Goal: Task Accomplishment & Management: Manage account settings

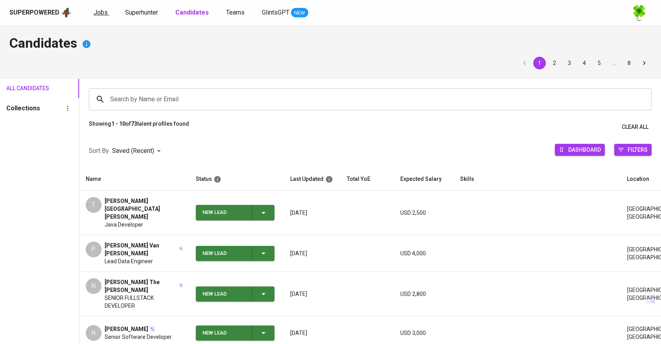
click at [100, 11] on span "Jobs" at bounding box center [101, 12] width 14 height 7
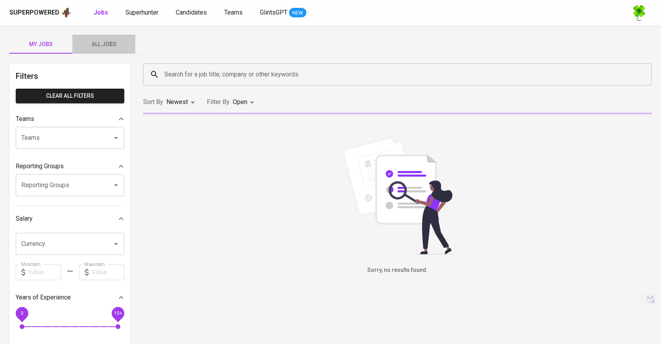
click at [116, 47] on span "All Jobs" at bounding box center [104, 44] width 54 height 10
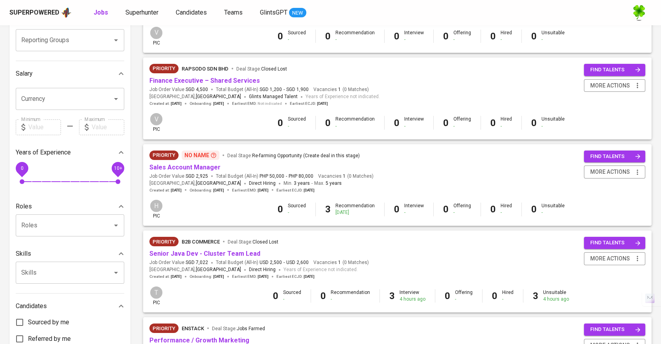
scroll to position [175, 0]
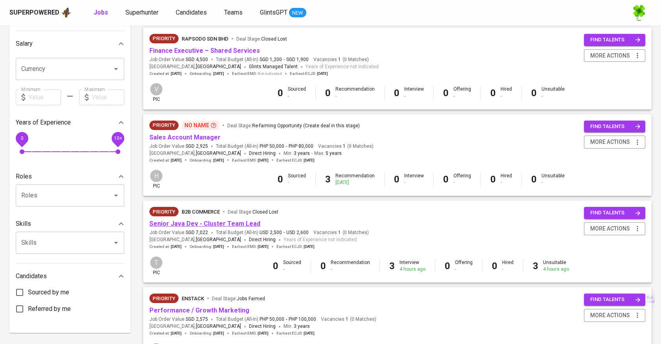
click at [236, 223] on link "Senior Java Dev - Cluster Team Lead" at bounding box center [205, 223] width 111 height 7
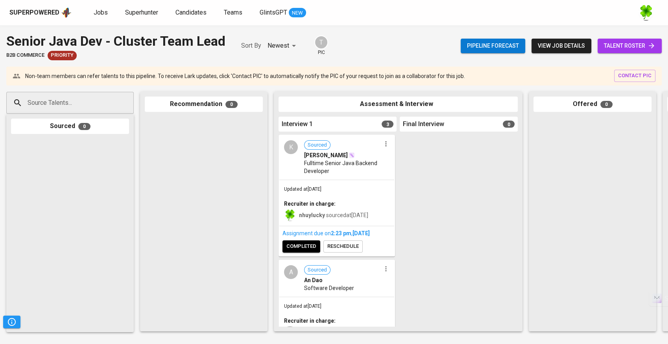
click at [79, 97] on input "Source Talents..." at bounding box center [67, 102] width 83 height 15
paste input "✉ [PERSON_NAME][EMAIL_ADDRESS][DOMAIN_NAME]"
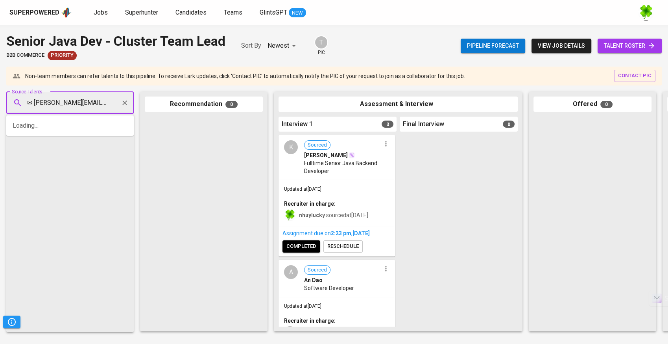
type input "[PERSON_NAME][EMAIL_ADDRESS][DOMAIN_NAME]"
click at [63, 131] on span "Professional Software Developer" at bounding box center [68, 133] width 71 height 8
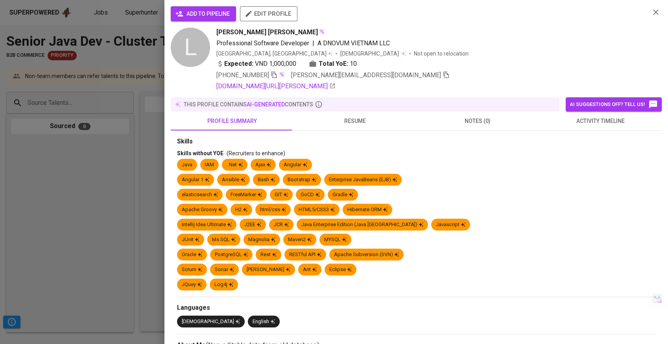
click at [186, 12] on span "add to pipeline" at bounding box center [203, 14] width 53 height 10
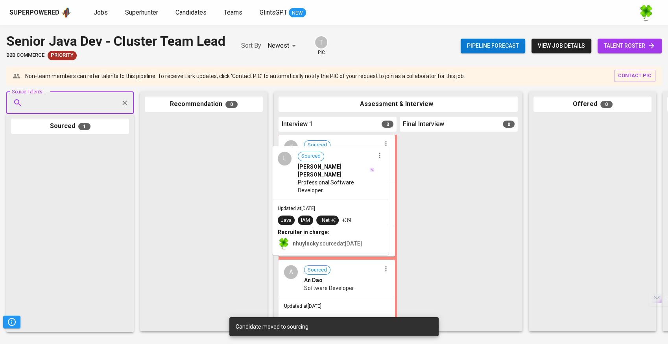
drag, startPoint x: 81, startPoint y: 187, endPoint x: 346, endPoint y: 193, distance: 264.9
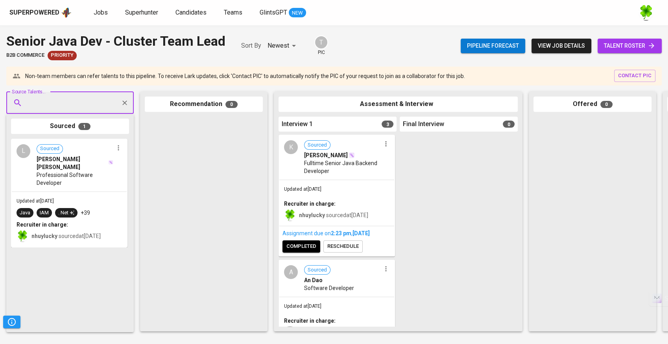
scroll to position [87, 0]
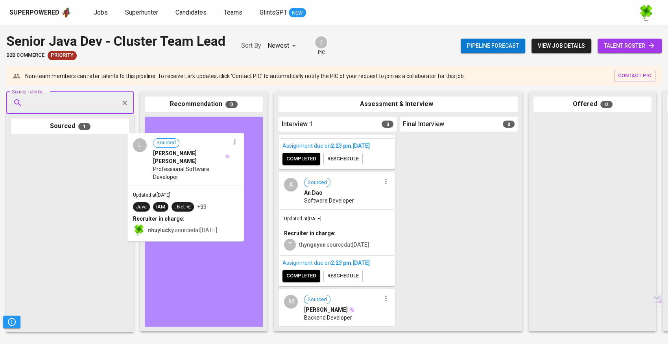
drag, startPoint x: 94, startPoint y: 204, endPoint x: 214, endPoint y: 199, distance: 119.7
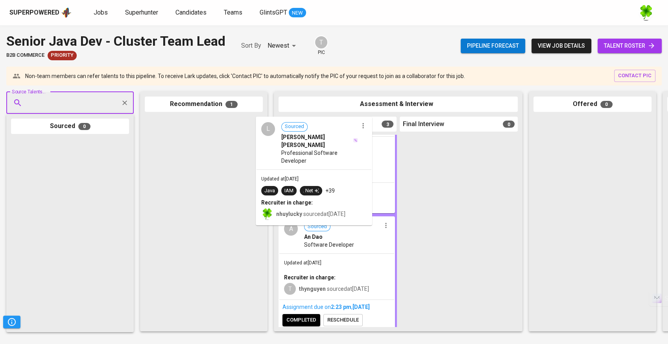
drag, startPoint x: 214, startPoint y: 147, endPoint x: 337, endPoint y: 148, distance: 122.4
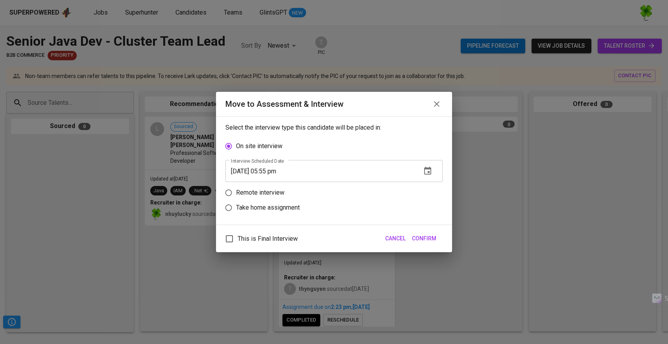
scroll to position [39, 0]
click at [247, 204] on p "Take home assignment" at bounding box center [268, 207] width 64 height 9
click at [236, 204] on input "Take home assignment" at bounding box center [228, 207] width 15 height 15
radio input "true"
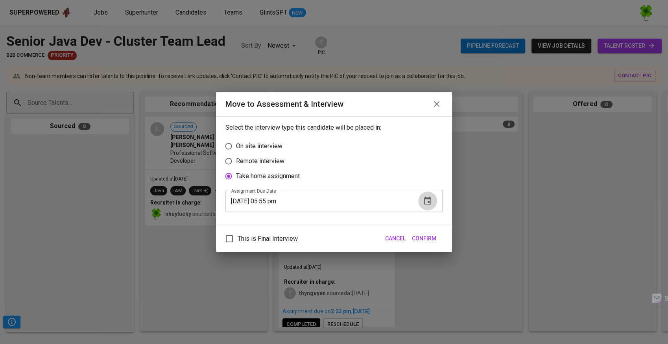
click at [431, 197] on icon "button" at bounding box center [427, 200] width 9 height 9
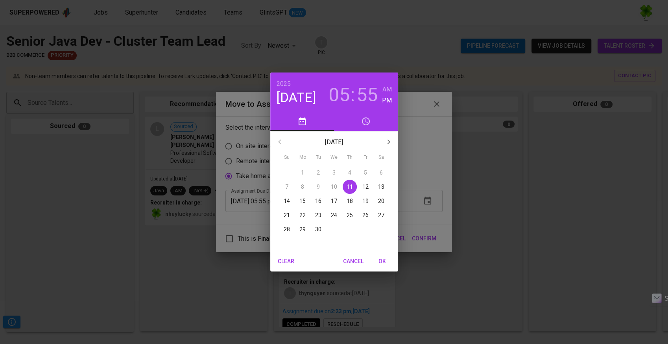
click at [367, 187] on p "12" at bounding box center [365, 187] width 6 height 8
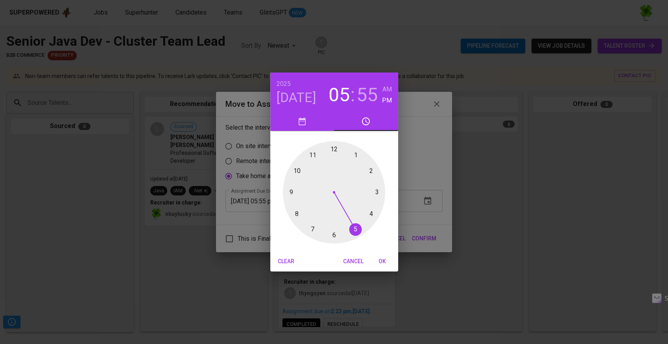
click at [384, 267] on button "OK" at bounding box center [382, 261] width 25 height 15
type input "[DATE] 05:55 pm"
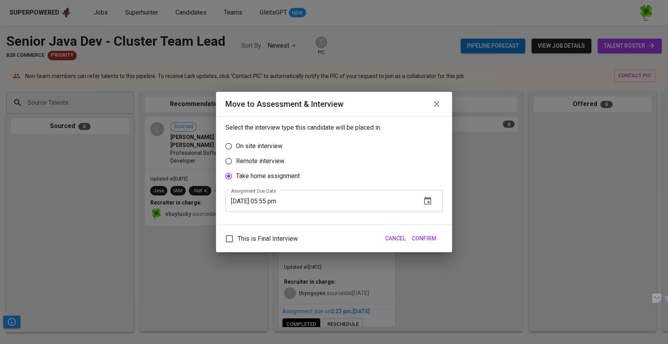
click at [421, 242] on span "Confirm" at bounding box center [424, 238] width 24 height 10
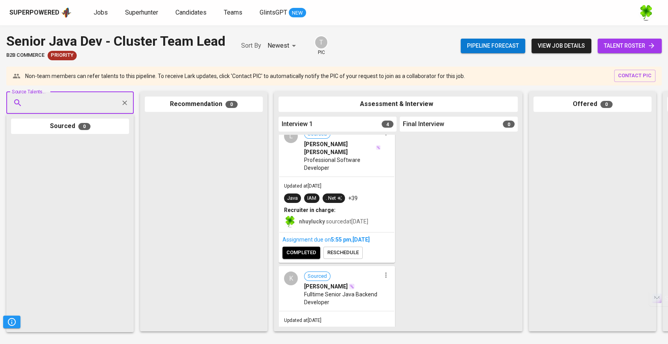
scroll to position [0, 0]
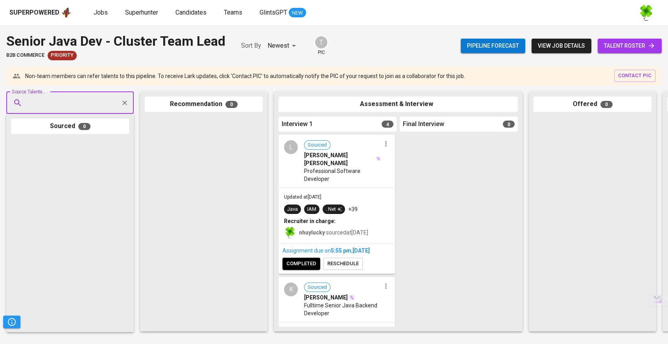
click at [340, 167] on span "Professional Software Developer" at bounding box center [342, 175] width 77 height 16
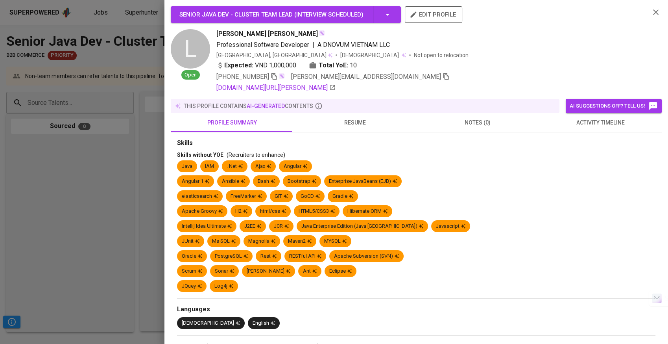
click at [368, 121] on span "resume" at bounding box center [354, 123] width 113 height 10
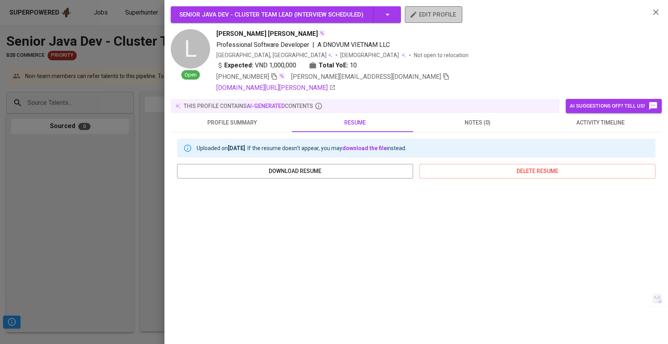
click at [427, 17] on span "edit profile" at bounding box center [433, 14] width 45 height 10
click at [142, 181] on div at bounding box center [334, 172] width 668 height 344
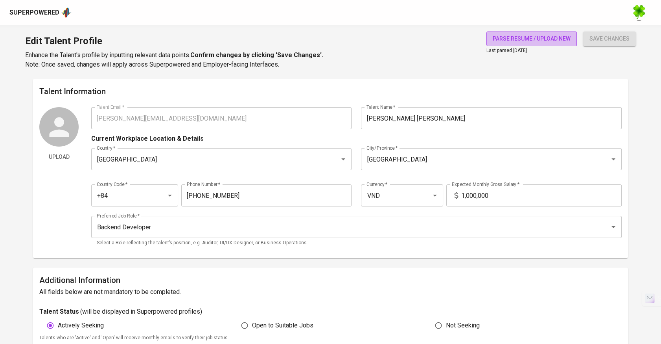
click at [499, 39] on span "parse resume / upload new" at bounding box center [532, 39] width 78 height 10
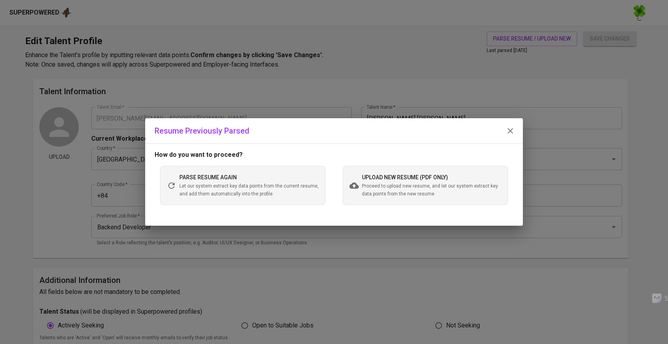
click at [397, 178] on span "upload new resume (pdf only)" at bounding box center [405, 177] width 86 height 6
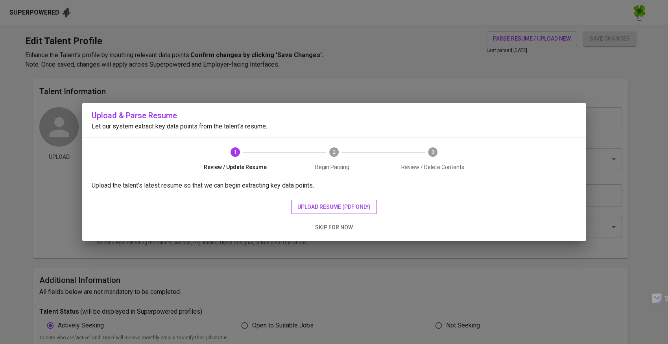
click at [351, 202] on span "upload resume (pdf only)" at bounding box center [333, 207] width 73 height 10
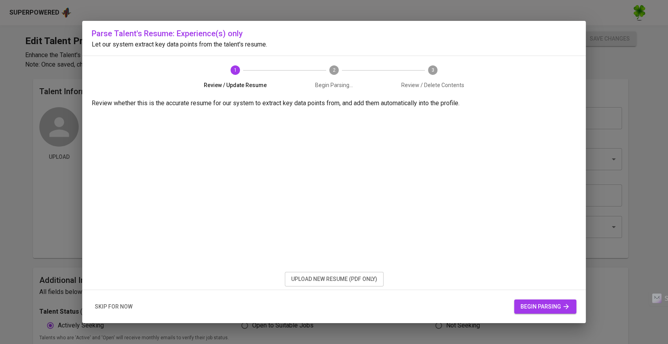
click at [320, 280] on span "upload new resume (pdf only)" at bounding box center [334, 279] width 86 height 10
click at [524, 308] on span "begin parsing" at bounding box center [546, 306] width 50 height 10
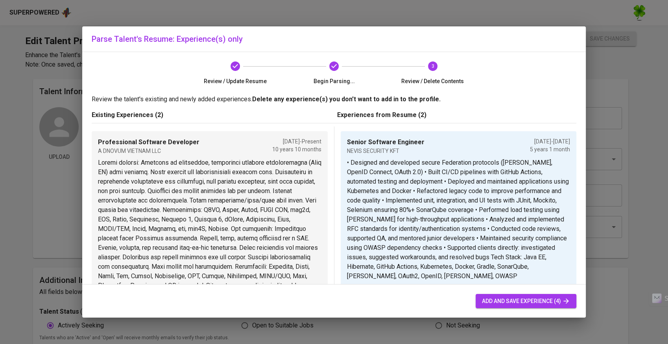
scroll to position [175, 0]
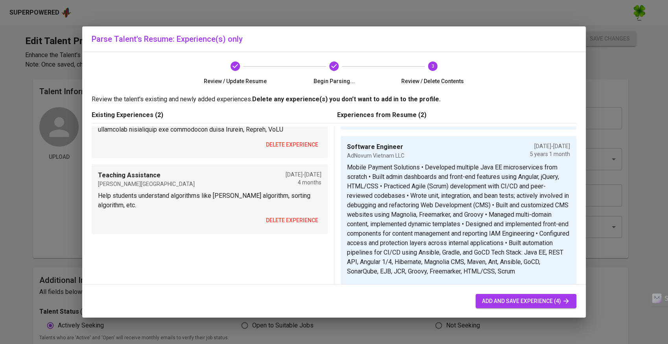
click at [294, 225] on span "delete experience" at bounding box center [292, 220] width 52 height 10
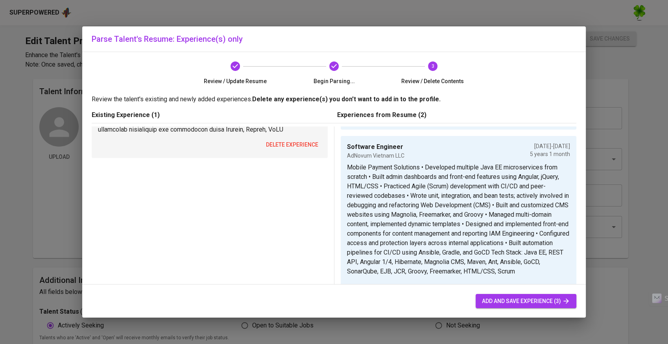
click at [285, 150] on span "delete experience" at bounding box center [292, 145] width 52 height 10
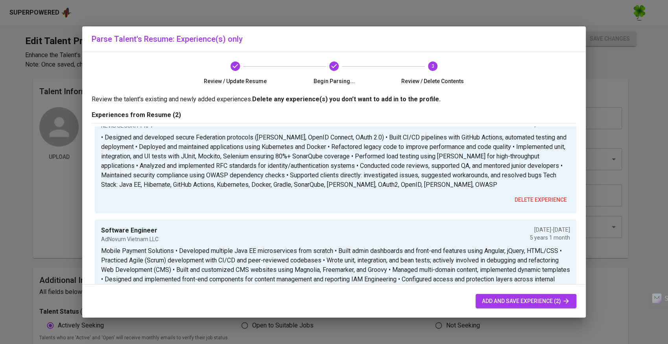
scroll to position [0, 0]
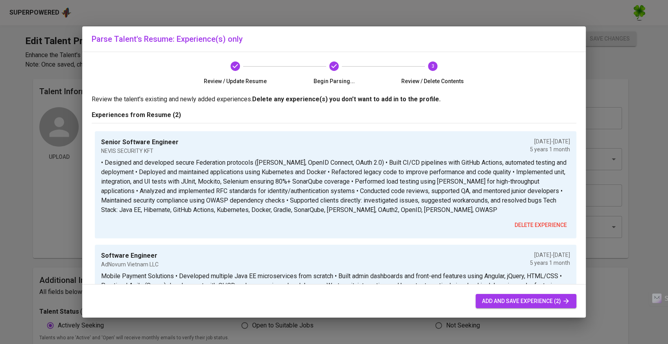
click at [477, 302] on button "add and save experience (2)" at bounding box center [526, 301] width 101 height 15
type input "Senior Software Engineer"
type input "NEVIS SECURITY KFT"
checkbox input "false"
type input "02/01/2020"
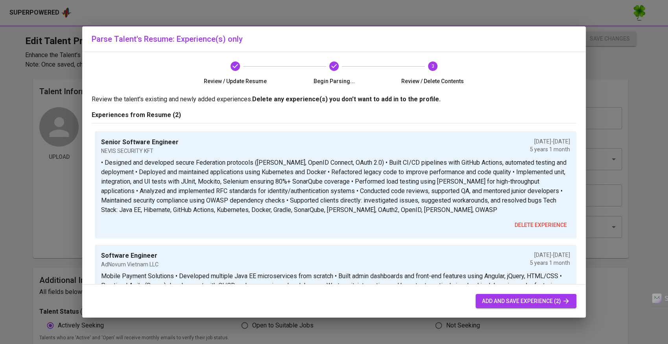
type input "03/01/2025"
type textarea "• Designed and developed secure Federation protocols (SAML, OpenID Connect, OAu…"
type input "Software Engineer"
type input "AdNovum Vietnam LLC"
type input "11/01/2014"
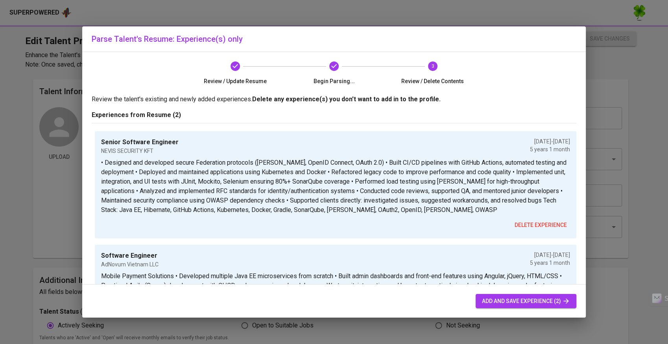
type input "12/01/2019"
type textarea "Mobile Payment Solutions • Developed multiple Java EE microservices from scratc…"
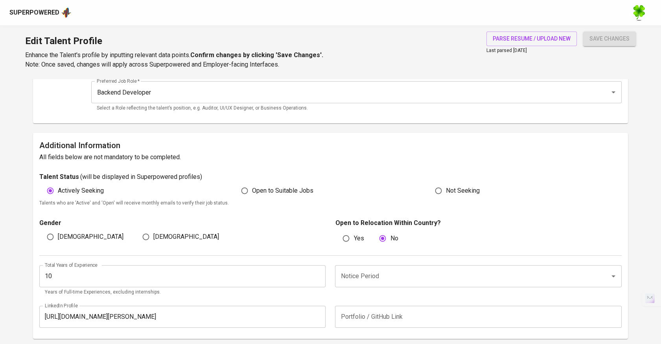
scroll to position [16, 0]
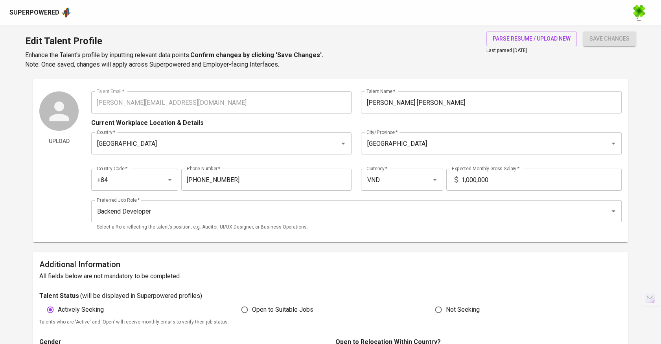
click at [284, 306] on span "Open to Suitable Jobs" at bounding box center [282, 309] width 61 height 9
click at [252, 306] on input "Open to Suitable Jobs" at bounding box center [244, 309] width 15 height 15
radio input "true"
click at [595, 42] on span "save changes" at bounding box center [610, 39] width 40 height 10
